Goal: Task Accomplishment & Management: Use online tool/utility

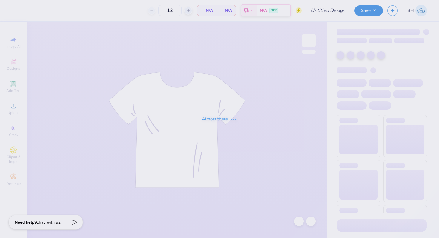
type input "Palm Tree Shirt"
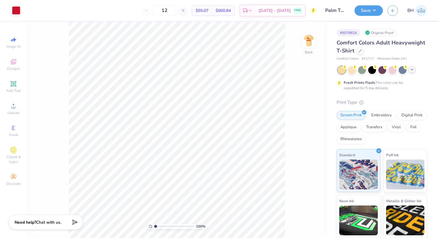
click at [413, 69] on icon at bounding box center [412, 69] width 5 height 5
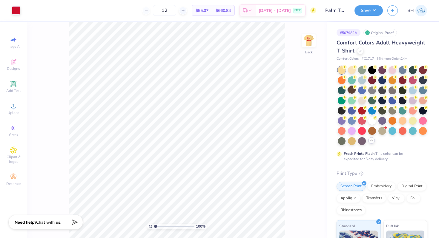
click at [356, 91] on div at bounding box center [352, 90] width 8 height 8
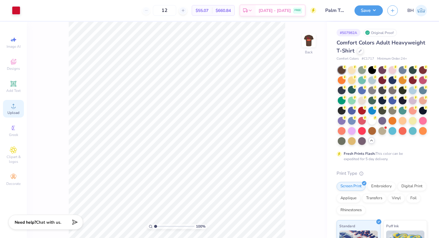
click at [23, 112] on div "Upload" at bounding box center [13, 109] width 21 height 18
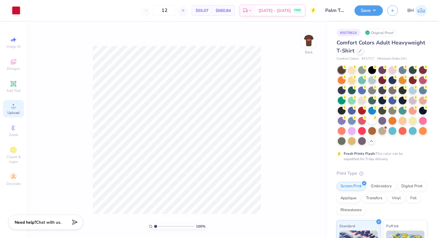
click at [16, 110] on div "Upload" at bounding box center [13, 109] width 21 height 18
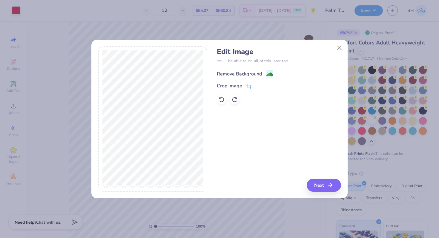
click at [250, 72] on div "Remove Background" at bounding box center [239, 74] width 45 height 7
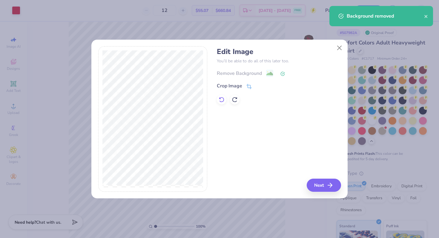
click at [224, 99] on icon at bounding box center [221, 99] width 5 height 5
click at [329, 184] on icon "button" at bounding box center [331, 185] width 7 height 7
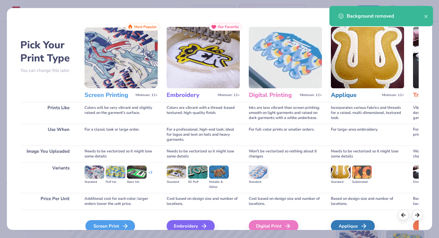
click at [106, 224] on div "Screen Print" at bounding box center [110, 227] width 50 height 12
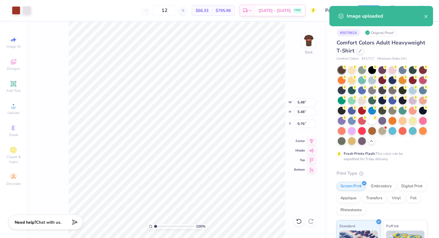
type input "5.00"
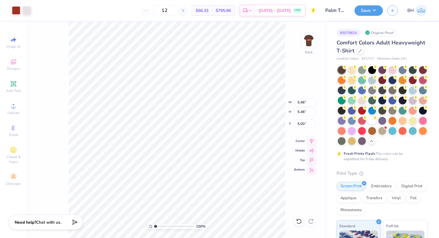
type input "7.84"
type input "2.63"
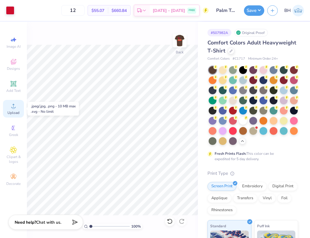
click at [15, 108] on circle at bounding box center [13, 107] width 3 height 3
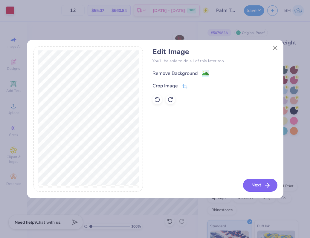
click at [257, 190] on button "Next" at bounding box center [260, 185] width 34 height 13
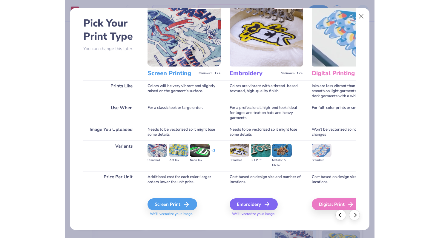
scroll to position [30, 0]
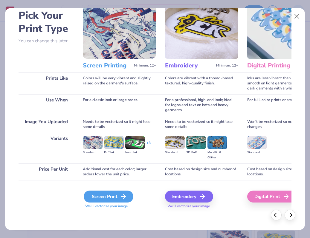
click at [115, 200] on div "Screen Print" at bounding box center [109, 197] width 50 height 12
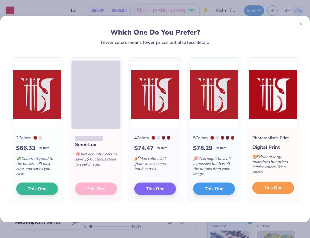
click at [274, 195] on button "This One" at bounding box center [273, 188] width 42 height 13
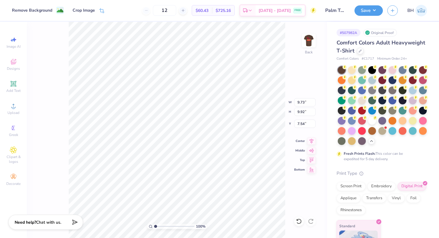
type input "2.35"
type input "3.42"
type input "4.32"
click at [18, 9] on div at bounding box center [16, 10] width 8 height 8
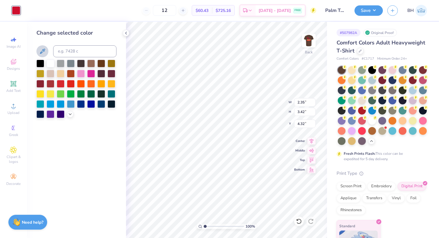
click at [45, 51] on icon at bounding box center [42, 51] width 7 height 7
click at [43, 49] on icon at bounding box center [42, 51] width 7 height 7
click at [19, 9] on div at bounding box center [16, 10] width 8 height 8
click at [309, 41] on img at bounding box center [309, 41] width 24 height 24
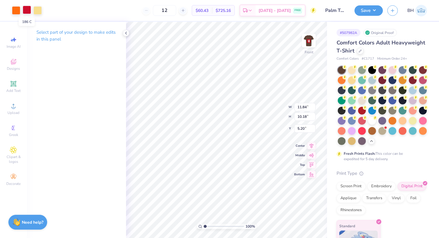
click at [24, 8] on div at bounding box center [27, 10] width 8 height 8
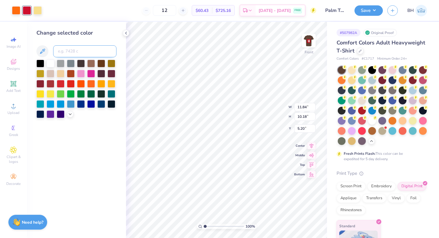
click at [64, 52] on input at bounding box center [84, 51] width 63 height 12
type input "7621"
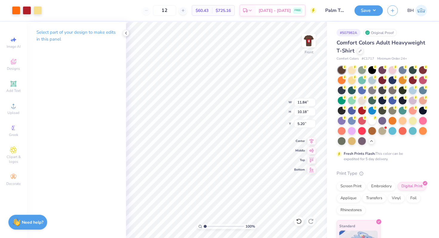
type input "4.86"
click at [308, 44] on img at bounding box center [309, 41] width 24 height 24
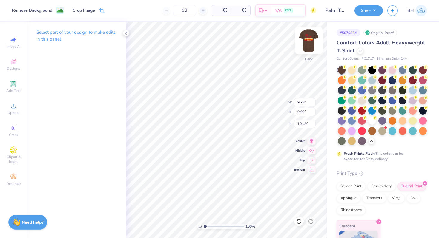
type input "10.49"
type input "2.35"
type input "3.42"
type input "4.32"
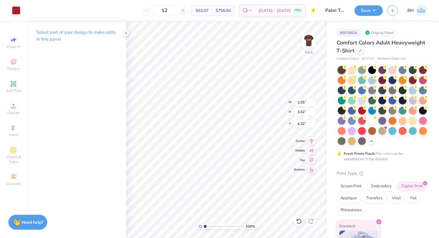
click at [16, 15] on div "Art colors" at bounding box center [10, 10] width 20 height 21
click at [16, 13] on div at bounding box center [16, 10] width 8 height 8
click at [309, 41] on img at bounding box center [309, 41] width 24 height 24
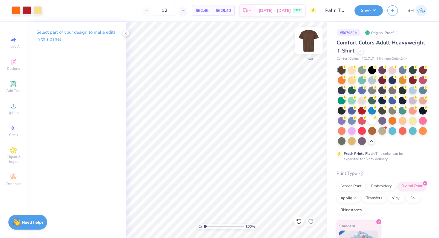
click at [311, 44] on img at bounding box center [309, 41] width 24 height 24
click at [306, 39] on img at bounding box center [309, 41] width 24 height 24
click at [307, 40] on img at bounding box center [309, 41] width 24 height 24
click at [12, 108] on circle at bounding box center [13, 107] width 3 height 3
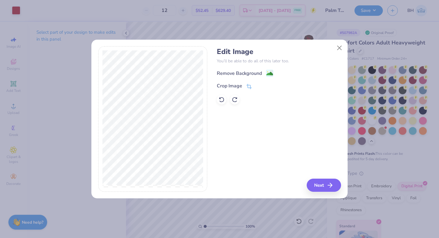
click at [240, 77] on div "Remove Background Crop Image" at bounding box center [279, 87] width 124 height 35
click at [239, 73] on div "Remove Background" at bounding box center [239, 74] width 45 height 7
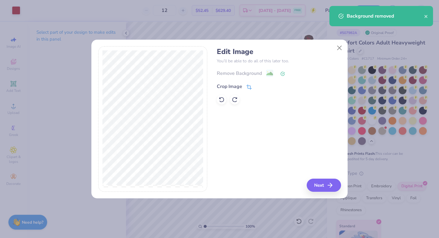
click at [236, 85] on div "Crop Image" at bounding box center [229, 86] width 25 height 7
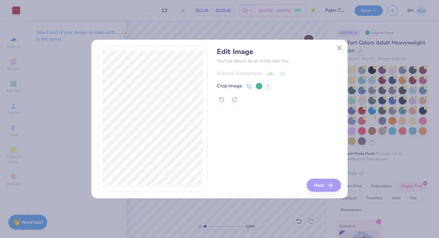
click at [261, 85] on button at bounding box center [259, 86] width 6 height 6
click at [326, 189] on button "Next" at bounding box center [325, 185] width 34 height 13
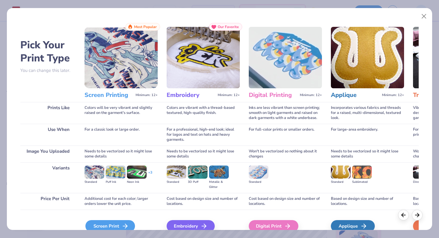
click at [96, 221] on div "Screen Print" at bounding box center [110, 227] width 50 height 12
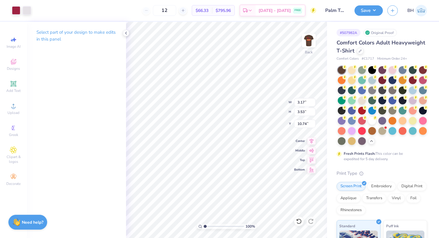
type input "2.35"
type input "3.42"
type input "4.33"
type input "3.17"
type input "3.53"
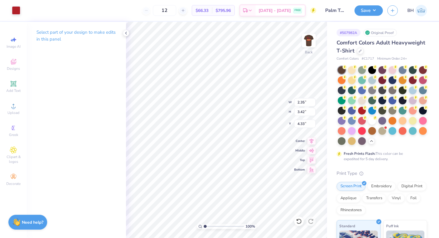
type input "10.74"
click at [19, 11] on div at bounding box center [16, 10] width 8 height 8
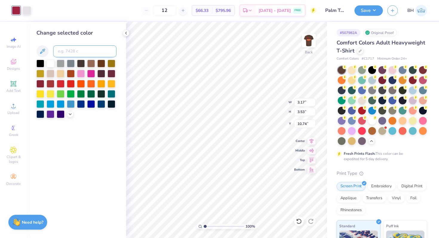
click at [71, 52] on input at bounding box center [84, 51] width 63 height 12
type input "7621"
click at [25, 12] on div at bounding box center [27, 10] width 8 height 8
click at [61, 48] on input at bounding box center [84, 51] width 63 height 12
type input "7621"
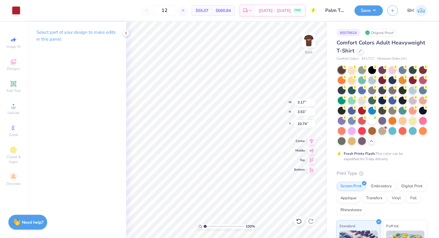
type input "5.98"
type input "1.86"
type input "2.06"
type input "7.45"
type input "3.08"
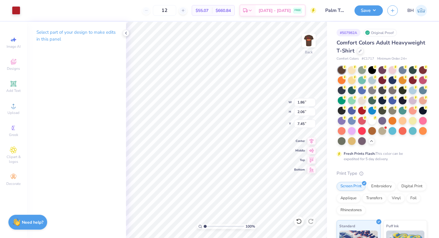
type input "3.43"
type input "6.08"
type input "13.73"
type input "3.08"
type input "3.43"
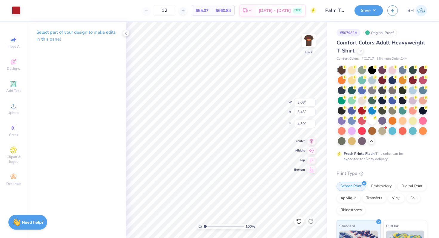
type input "4.57"
click at [316, 40] on img at bounding box center [309, 41] width 24 height 24
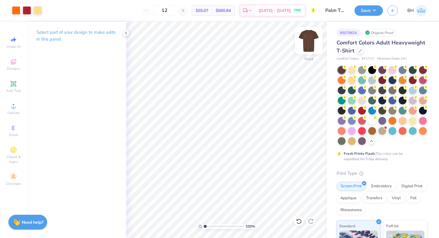
click at [316, 37] on div at bounding box center [308, 40] width 27 height 27
drag, startPoint x: 204, startPoint y: 226, endPoint x: 224, endPoint y: 223, distance: 20.0
click at [224, 224] on input "range" at bounding box center [224, 226] width 40 height 5
click at [13, 107] on circle at bounding box center [13, 107] width 3 height 3
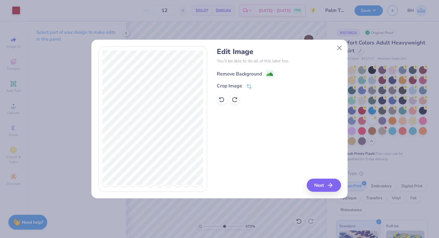
click at [231, 76] on div "Remove Background" at bounding box center [239, 74] width 45 height 7
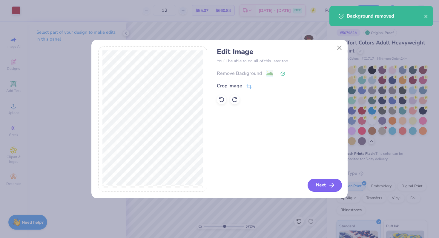
click at [316, 186] on button "Next" at bounding box center [325, 185] width 34 height 13
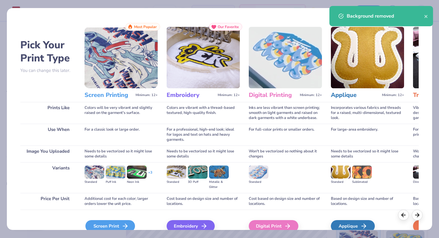
click at [108, 223] on div "Screen Print" at bounding box center [110, 227] width 50 height 12
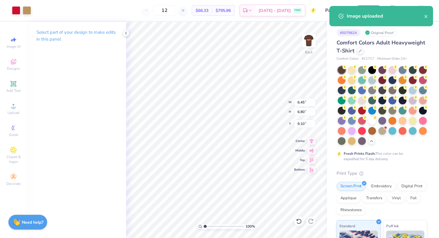
drag, startPoint x: 224, startPoint y: 227, endPoint x: 193, endPoint y: 227, distance: 30.8
type input "1"
click at [204, 227] on input "range" at bounding box center [224, 226] width 40 height 5
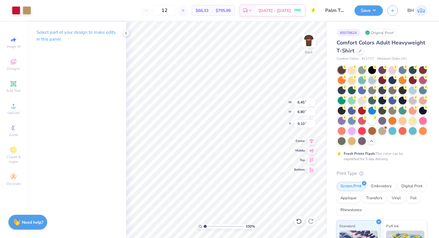
type input "2.35"
type input "3.42"
type input "13.73"
type input "6.45"
type input "6.80"
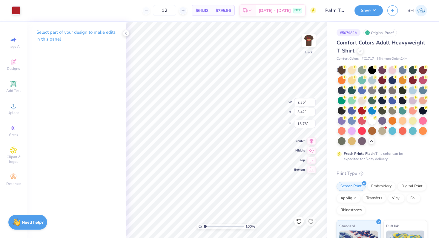
type input "9.10"
click at [29, 8] on div at bounding box center [27, 10] width 8 height 8
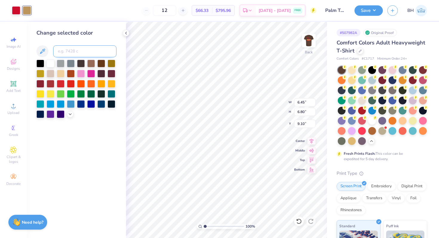
click at [65, 49] on input at bounding box center [84, 51] width 63 height 12
type input "7621"
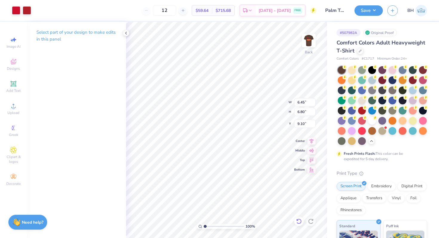
click at [298, 218] on div at bounding box center [299, 222] width 10 height 10
click at [298, 219] on icon at bounding box center [299, 222] width 6 height 6
click at [298, 220] on icon at bounding box center [298, 221] width 5 height 5
type input "3.58"
type input "3.78"
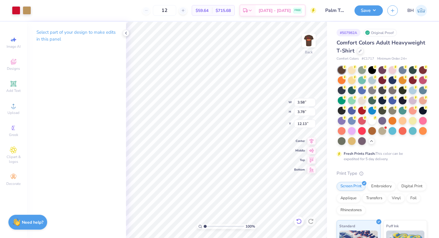
type input "4.53"
type input "2.67"
type input "2.82"
type input "4.81"
click at [17, 10] on div at bounding box center [16, 10] width 8 height 8
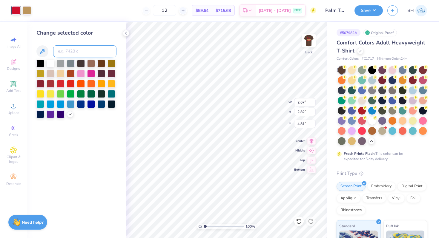
click at [68, 50] on input at bounding box center [84, 51] width 63 height 12
type input "7621"
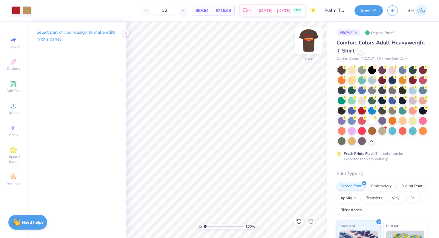
click at [310, 39] on img at bounding box center [309, 41] width 24 height 24
click at [302, 41] on img at bounding box center [309, 41] width 24 height 24
click at [312, 36] on img at bounding box center [309, 41] width 24 height 24
click at [309, 38] on img at bounding box center [309, 41] width 24 height 24
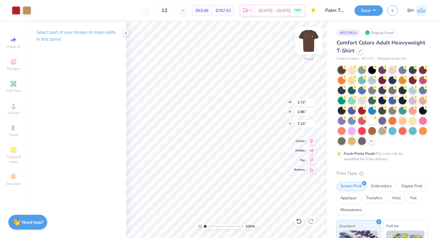
type input "17.14"
type input "11.84"
type input "10.18"
type input "4.86"
type input "2.72"
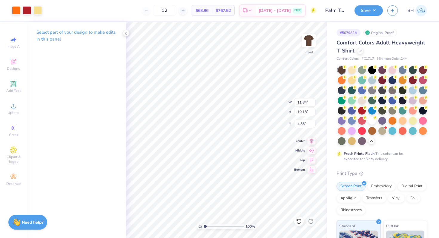
type input "2.86"
type input "17.14"
type input "11.84"
type input "10.18"
type input "4.86"
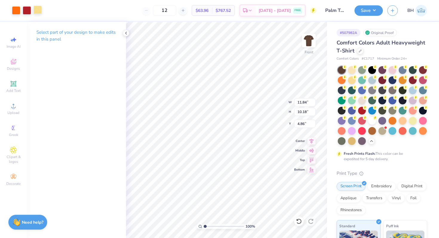
click at [38, 12] on div at bounding box center [37, 10] width 8 height 8
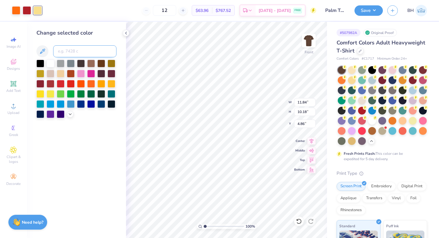
click at [75, 46] on input at bounding box center [84, 51] width 63 height 12
type input "465"
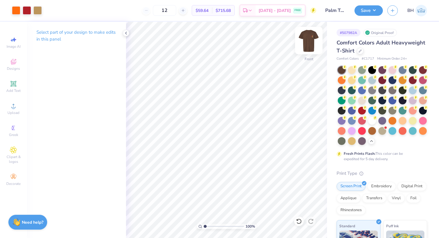
click at [311, 37] on img at bounding box center [309, 41] width 24 height 24
click at [313, 42] on img at bounding box center [309, 41] width 24 height 24
click at [296, 222] on icon at bounding box center [299, 222] width 6 height 6
type input "2.72"
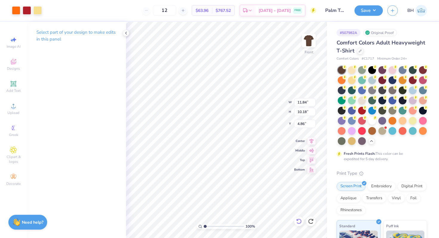
type input "2.86"
type input "17.16"
click at [313, 36] on img at bounding box center [309, 41] width 24 height 24
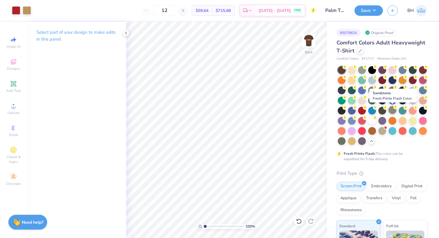
click at [393, 111] on div at bounding box center [393, 110] width 8 height 8
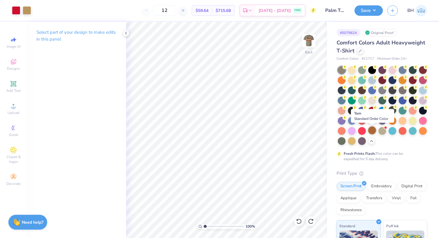
click at [371, 131] on div at bounding box center [372, 131] width 8 height 8
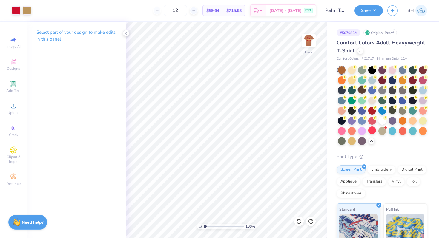
click at [365, 91] on div at bounding box center [362, 90] width 8 height 8
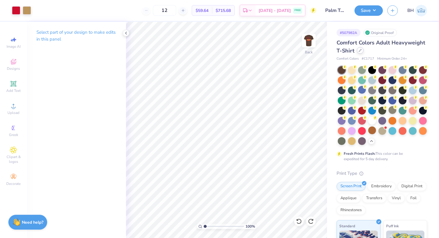
click at [358, 51] on div at bounding box center [360, 50] width 7 height 7
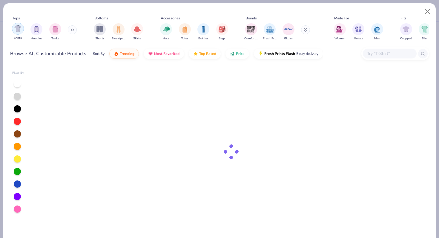
click at [18, 31] on img "filter for Shirts" at bounding box center [17, 28] width 7 height 7
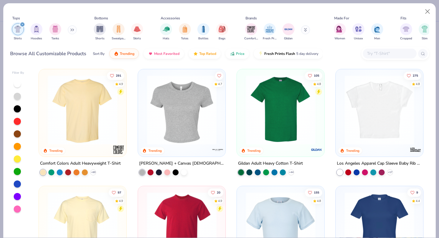
scroll to position [7, 0]
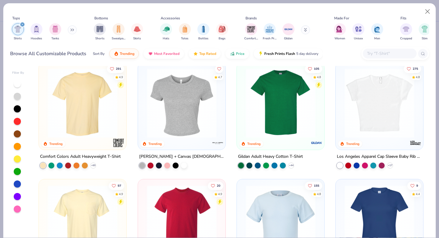
click at [112, 113] on img at bounding box center [83, 103] width 76 height 70
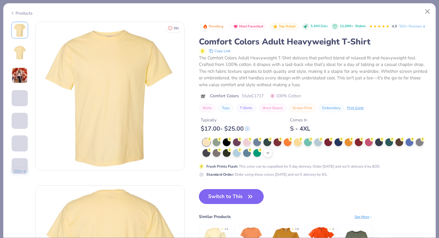
click at [268, 154] on icon at bounding box center [268, 153] width 5 height 5
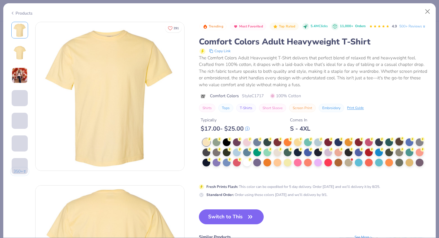
click at [402, 143] on div at bounding box center [400, 142] width 8 height 8
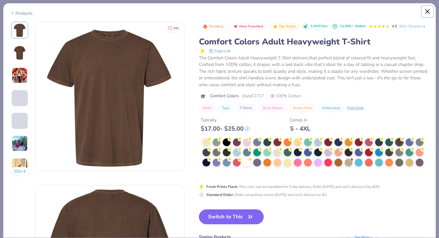
click at [428, 9] on button "Close" at bounding box center [427, 11] width 11 height 11
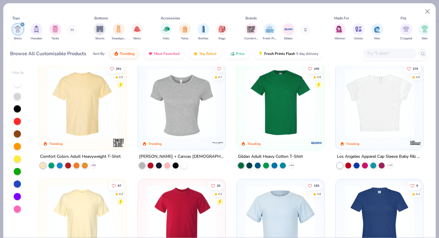
click at [273, 112] on img at bounding box center [281, 103] width 76 height 70
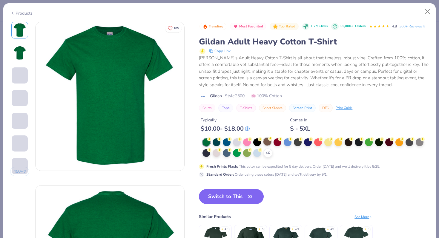
click at [268, 142] on div at bounding box center [268, 142] width 8 height 8
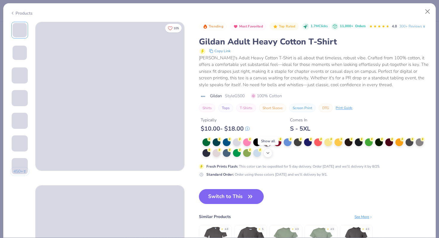
click at [270, 152] on icon at bounding box center [268, 153] width 5 height 5
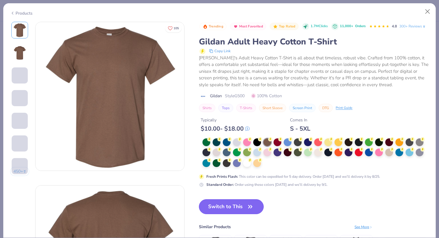
click at [244, 206] on button "Switch to This" at bounding box center [231, 207] width 65 height 15
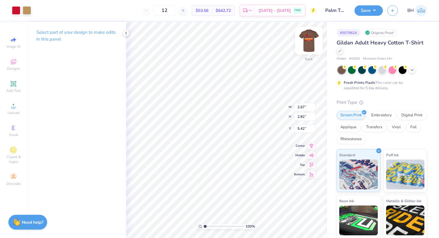
type input "3.99"
click at [313, 35] on img at bounding box center [309, 41] width 24 height 24
type input "4.79"
click at [309, 43] on img at bounding box center [309, 41] width 24 height 24
click at [14, 10] on div at bounding box center [16, 10] width 8 height 8
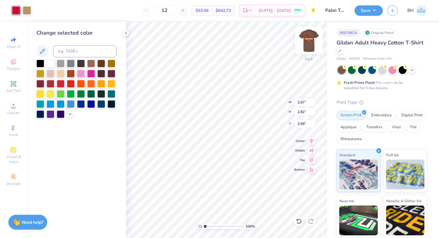
click at [314, 43] on img at bounding box center [309, 41] width 24 height 24
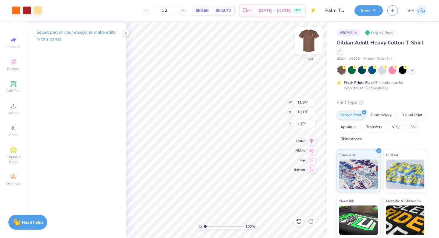
type input "4.77"
click at [309, 36] on img at bounding box center [309, 41] width 24 height 24
click at [16, 11] on div at bounding box center [16, 10] width 8 height 8
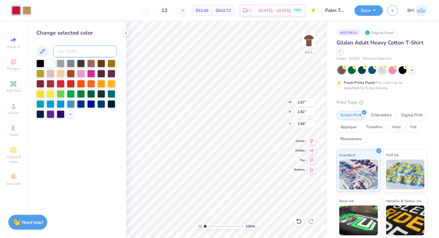
click at [76, 56] on input at bounding box center [84, 51] width 63 height 12
type input "7621"
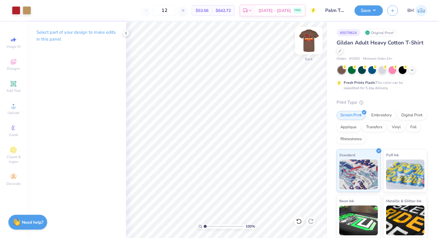
click at [311, 39] on img at bounding box center [309, 41] width 24 height 24
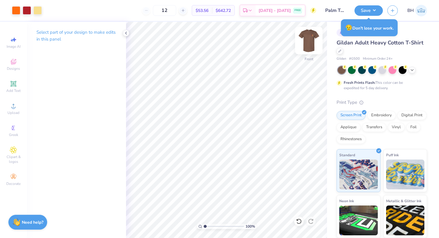
click at [310, 40] on img at bounding box center [309, 41] width 24 height 24
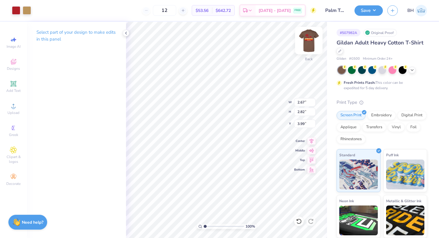
click at [306, 38] on img at bounding box center [309, 41] width 24 height 24
click at [308, 47] on img at bounding box center [309, 41] width 24 height 24
click at [29, 8] on div at bounding box center [27, 10] width 8 height 8
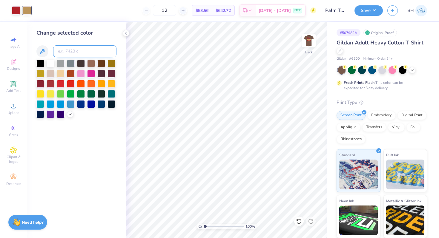
click at [62, 50] on input at bounding box center [84, 51] width 63 height 12
type input "1205"
click at [18, 12] on div at bounding box center [16, 10] width 8 height 8
click at [77, 52] on input at bounding box center [84, 51] width 63 height 12
type input "1205"
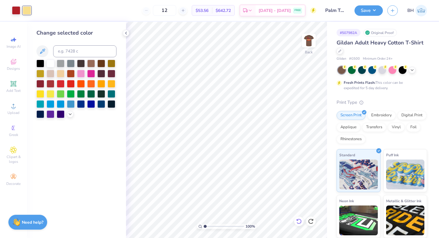
click at [296, 222] on div at bounding box center [299, 222] width 10 height 10
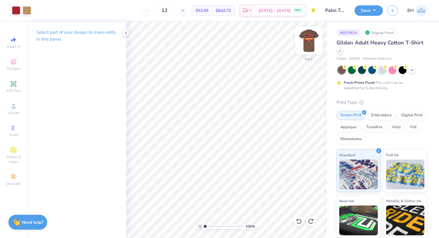
click at [312, 36] on img at bounding box center [309, 41] width 24 height 24
type input "4.76"
click at [305, 47] on img at bounding box center [309, 41] width 24 height 24
click at [307, 43] on img at bounding box center [309, 41] width 24 height 24
click at [308, 36] on img at bounding box center [309, 41] width 24 height 24
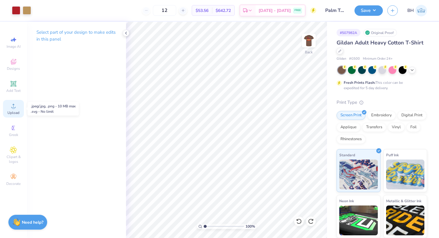
click at [10, 110] on div "Upload" at bounding box center [13, 109] width 21 height 18
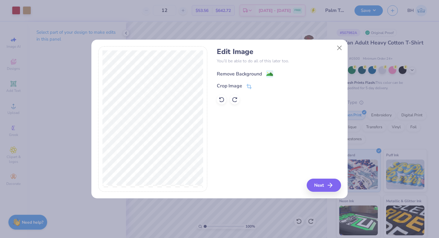
click at [251, 74] on div "Remove Background" at bounding box center [239, 74] width 45 height 7
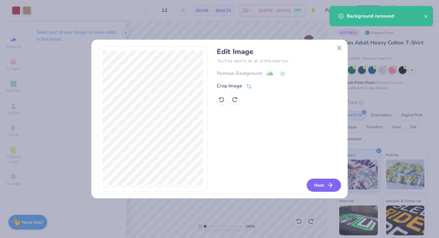
click at [316, 182] on button "Next" at bounding box center [324, 185] width 34 height 13
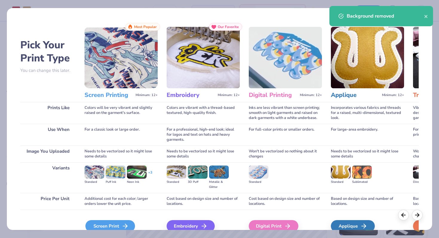
click at [108, 224] on div "Screen Print" at bounding box center [110, 227] width 50 height 12
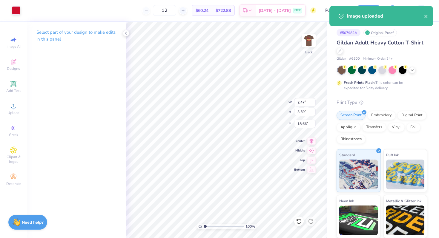
type input "2.47"
type input "3.59"
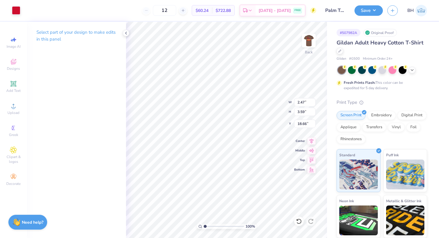
type input "3.99"
type input "2.67"
type input "2.82"
type input "2.47"
type input "3.59"
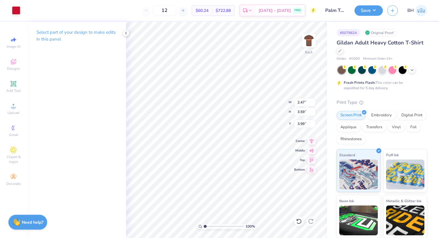
click at [22, 13] on div "Art colors 12 $60.24 Per Item $722.88 Total Est. Delivery [DATE] - [DATE] FREE …" at bounding box center [219, 10] width 439 height 21
click at [9, 7] on div "Art colors" at bounding box center [10, 10] width 20 height 21
click at [16, 11] on div at bounding box center [16, 10] width 8 height 8
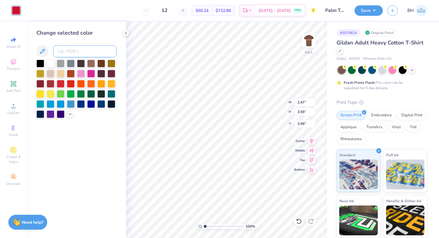
click at [62, 53] on input at bounding box center [84, 51] width 63 height 12
type input "7621"
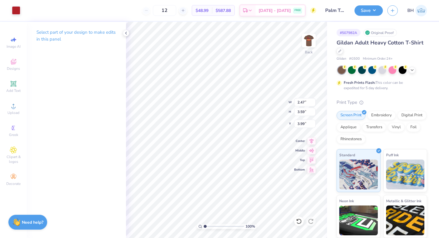
type input "3.59"
type input "1.76"
type input "2.56"
type input "3.51"
type input "2.89"
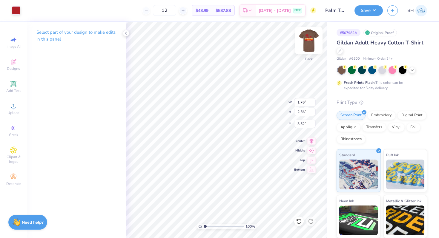
type input "4.20"
type input "2.52"
type input "3.67"
type input "3.51"
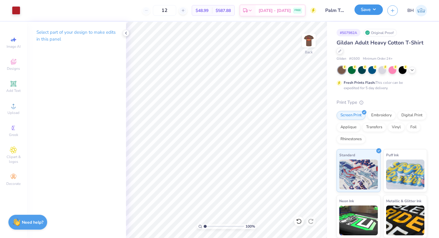
click at [360, 9] on button "Save" at bounding box center [369, 9] width 28 height 10
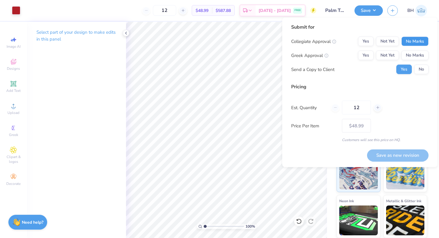
click at [415, 41] on button "No Marks" at bounding box center [415, 42] width 27 height 10
click at [367, 56] on button "Yes" at bounding box center [366, 56] width 16 height 10
click at [430, 67] on div "Submit for Collegiate Approval Yes Not Yet No Marks Greek Approval Yes Not Yet …" at bounding box center [359, 93] width 155 height 150
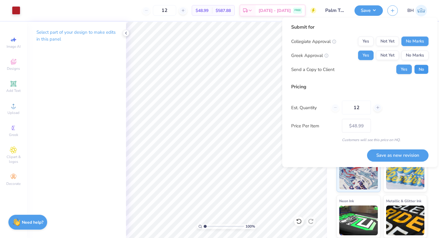
click at [425, 74] on button "No" at bounding box center [421, 70] width 14 height 10
click at [406, 157] on button "Save as new revision" at bounding box center [398, 155] width 62 height 12
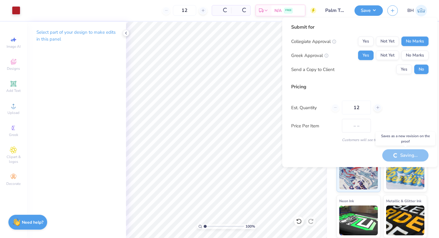
type input "$48.99"
